Goal: Check status: Check status

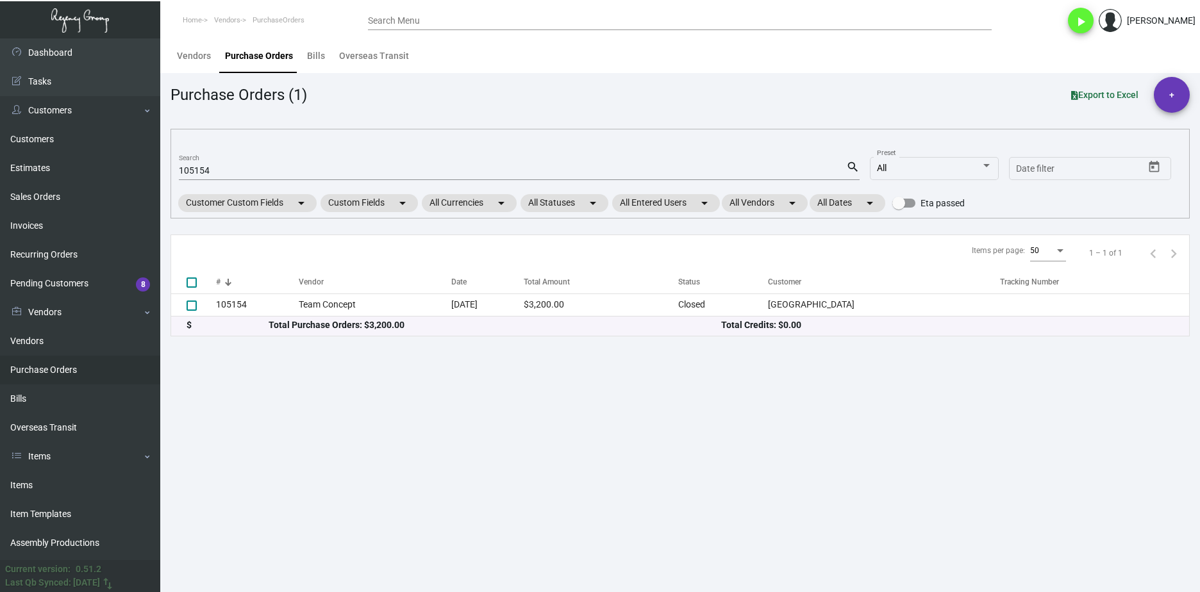
click at [206, 165] on div "105154 Search" at bounding box center [512, 170] width 667 height 20
click at [204, 169] on input "105154" at bounding box center [512, 171] width 667 height 10
paste input "92540"
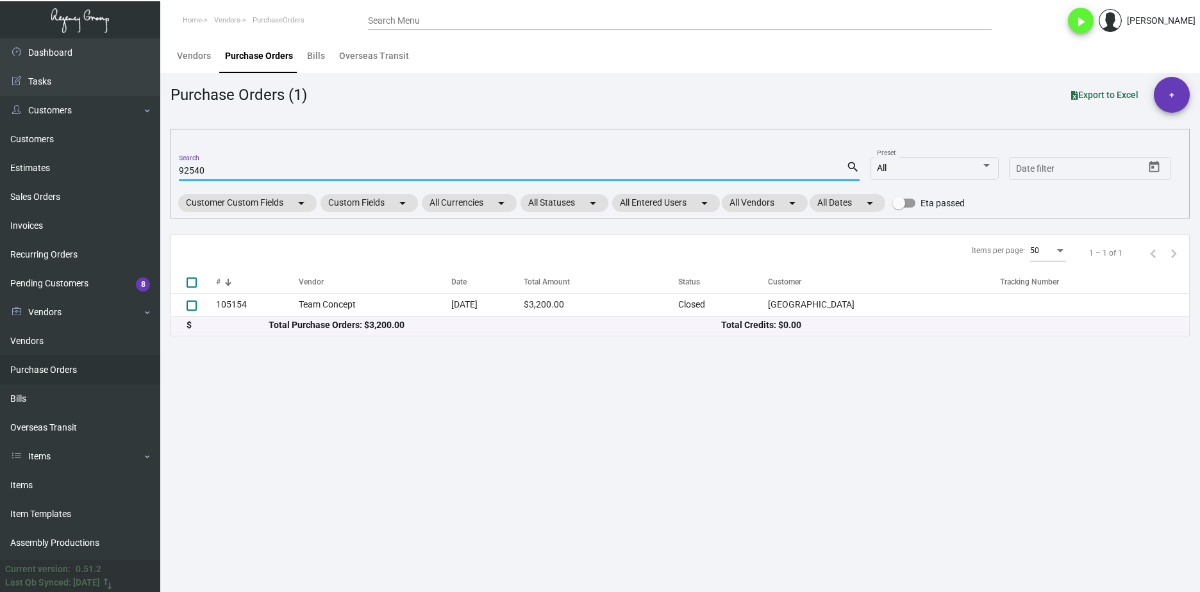
type input "92540"
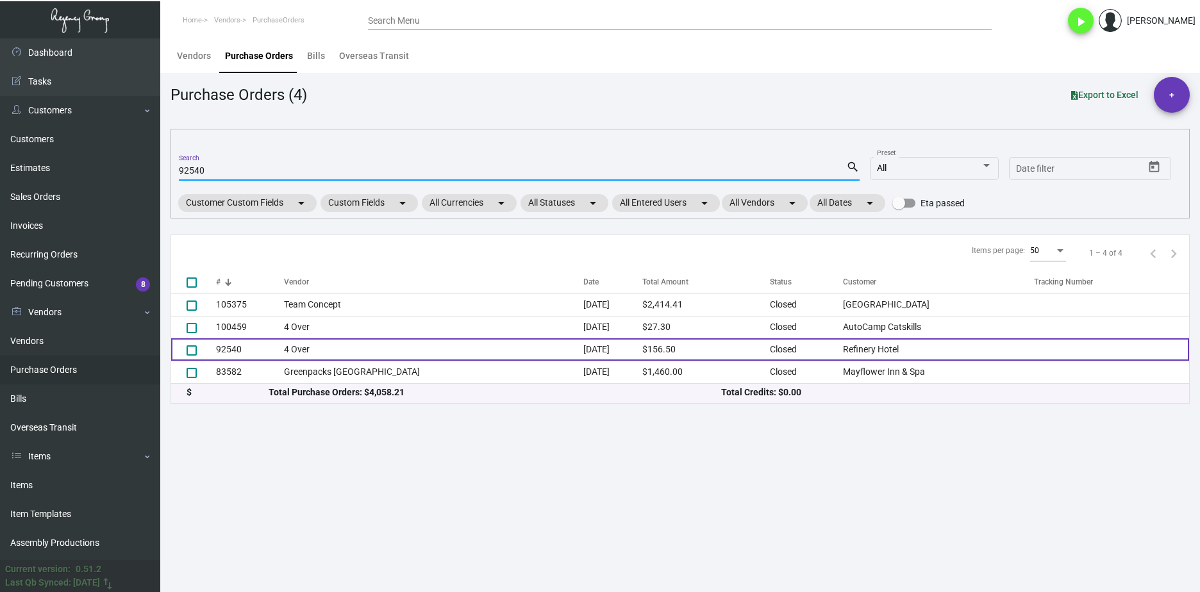
click at [243, 342] on td "92540" at bounding box center [250, 349] width 68 height 22
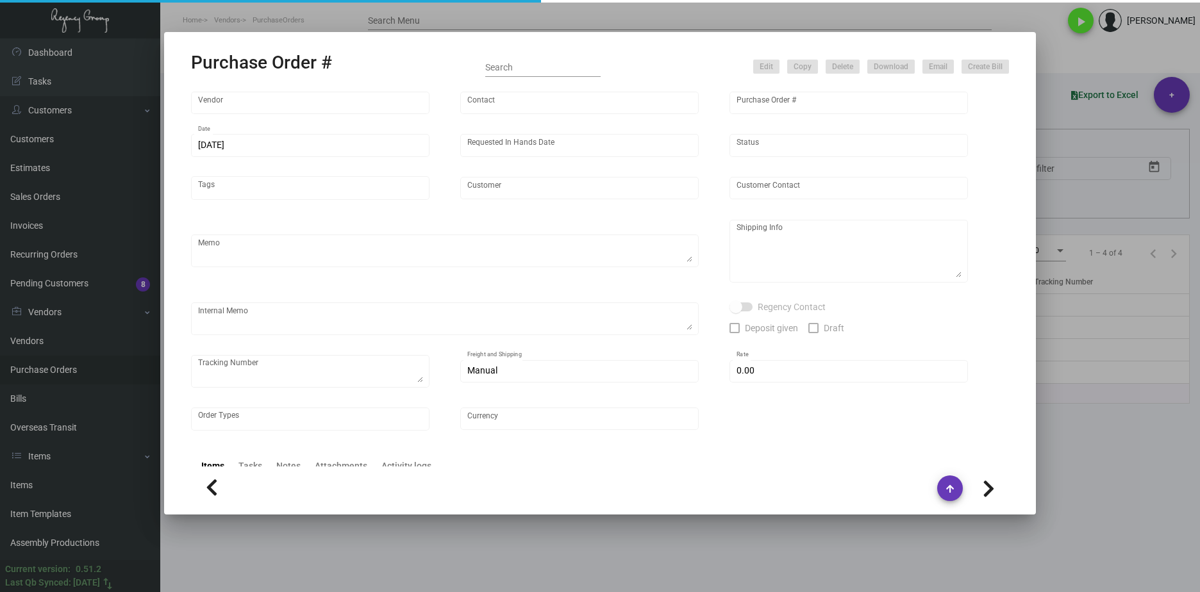
type input "4 Over"
type input "92540"
type input "8/15/2022"
type input "8/31/2022"
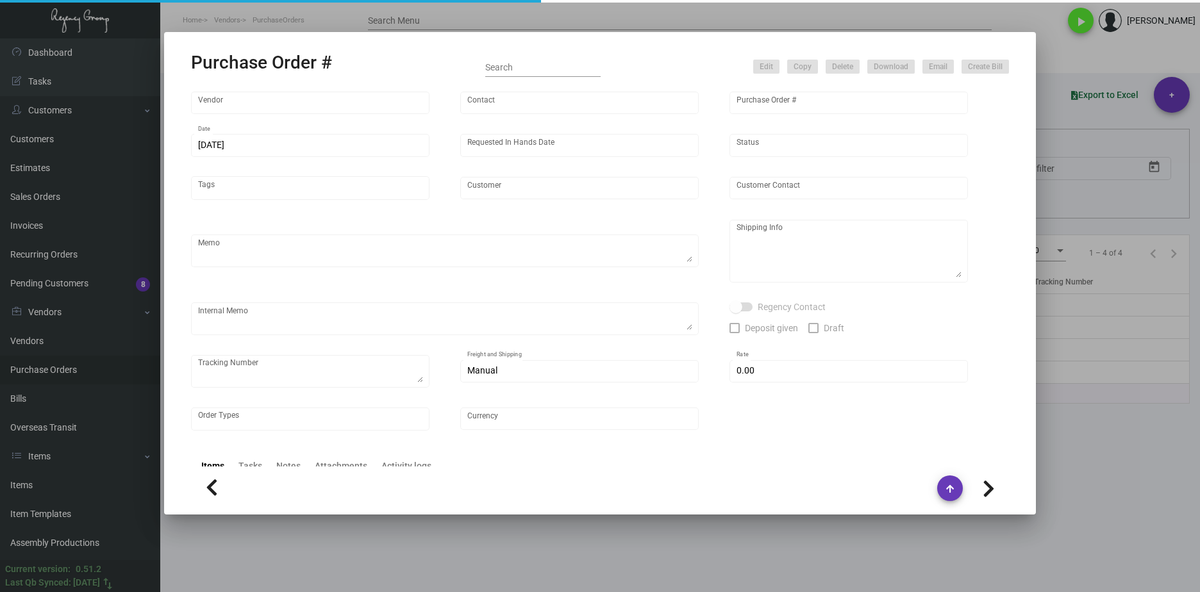
type input "Refinery Hotel"
type input "Attn: Irena Dobrijevic"
type textarea "Refinery Hotel - Attn: Allison Cirillo-Herits 63 W 38th Street New York, NY, 10…"
type input "$ 0.00"
type input "United States Dollar $"
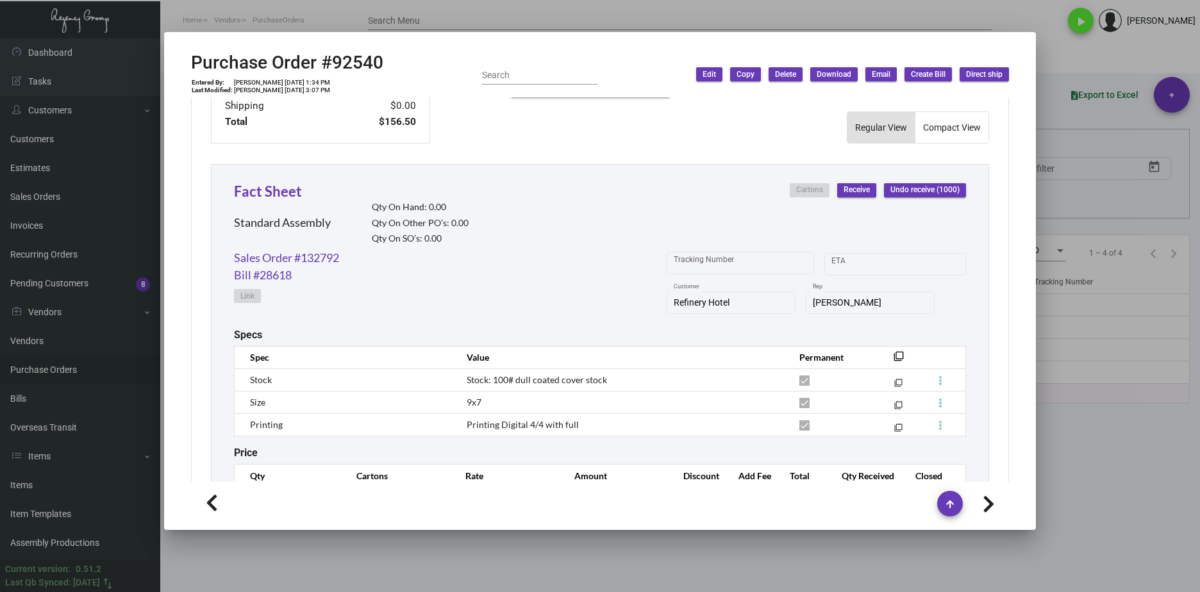
scroll to position [476, 0]
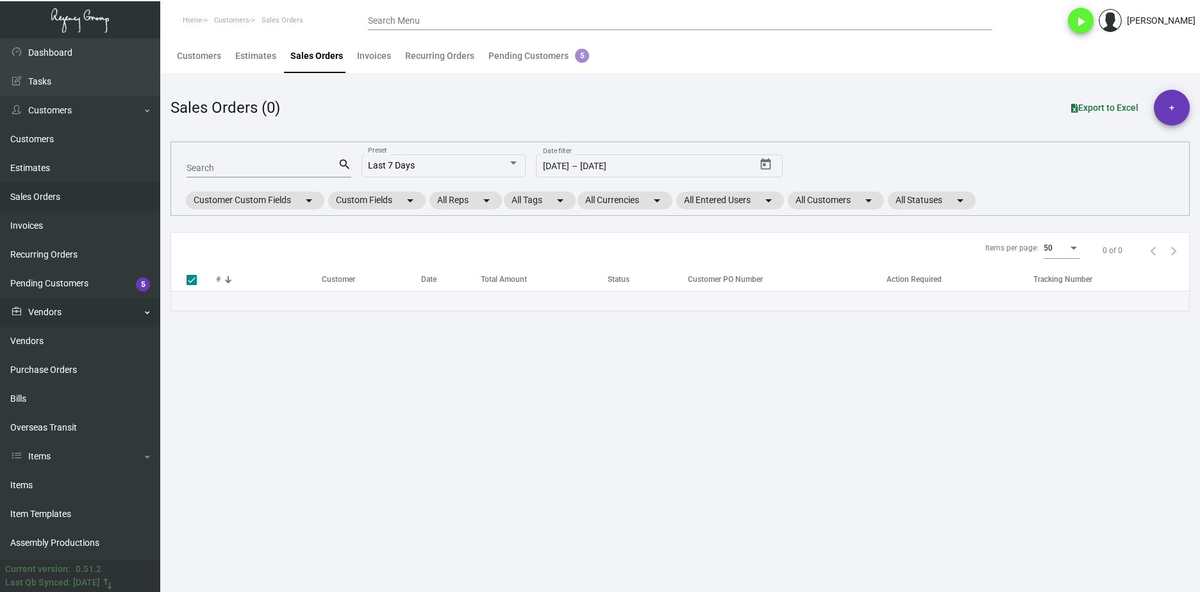
drag, startPoint x: 68, startPoint y: 366, endPoint x: 98, endPoint y: 325, distance: 50.9
click at [68, 366] on link "Purchase Orders" at bounding box center [80, 370] width 160 height 29
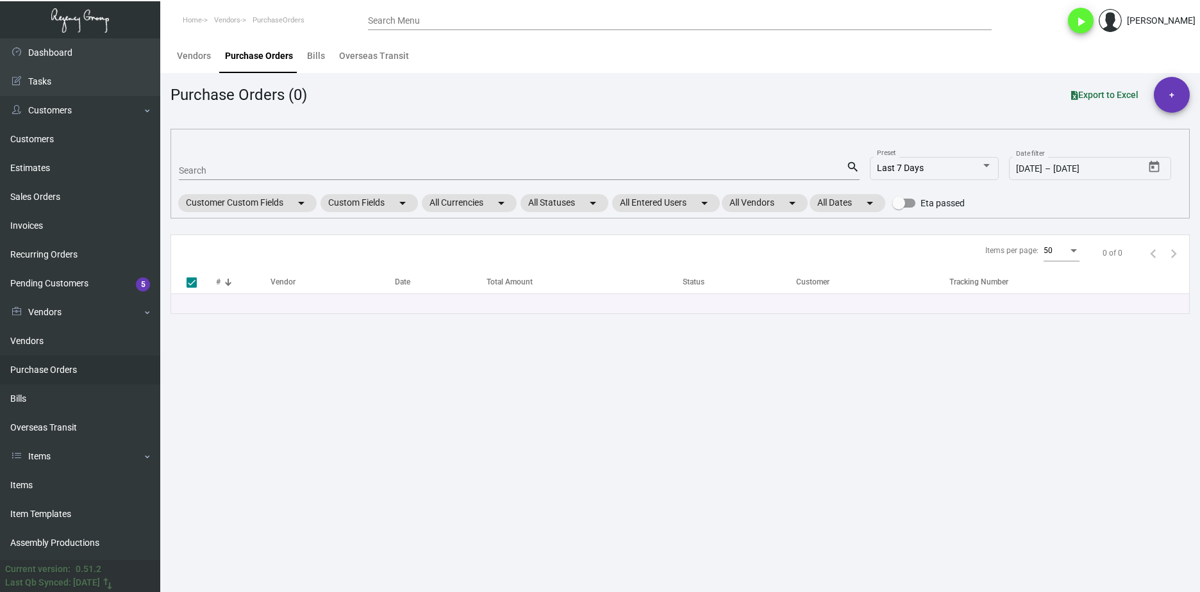
click at [211, 166] on input "Search" at bounding box center [512, 171] width 667 height 10
paste input "105652"
type input "105652"
checkbox input "false"
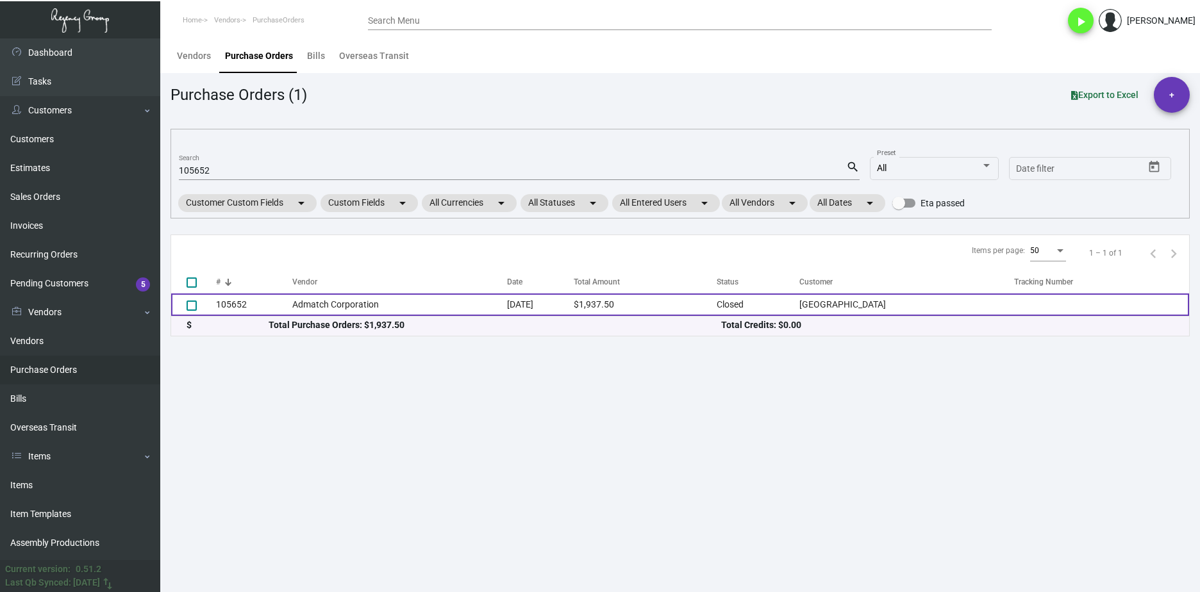
click at [308, 297] on td "Admatch Corporation" at bounding box center [399, 305] width 215 height 22
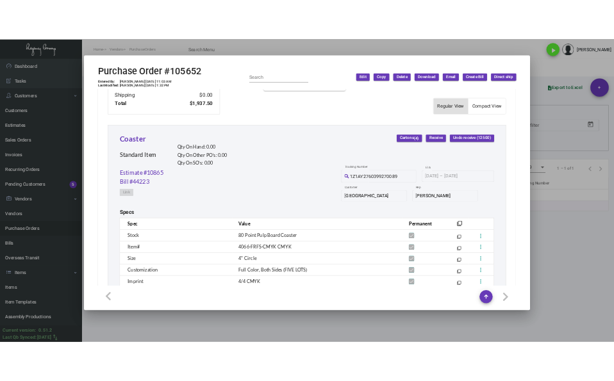
scroll to position [641, 0]
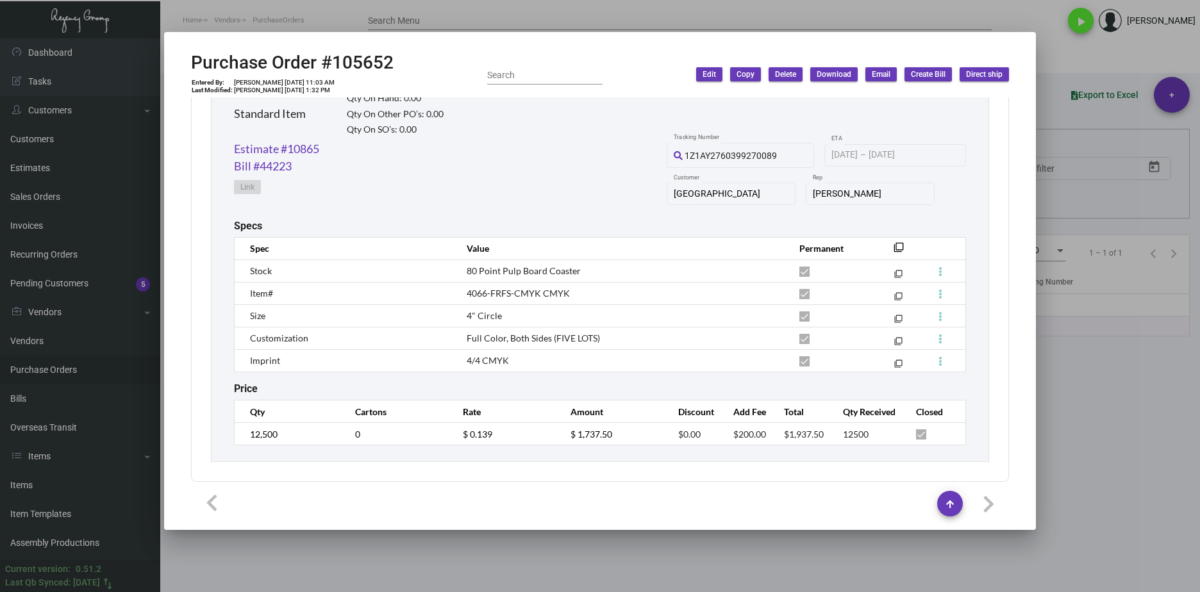
click at [680, 5] on div at bounding box center [600, 296] width 1200 height 592
